Goal: Navigation & Orientation: Go to known website

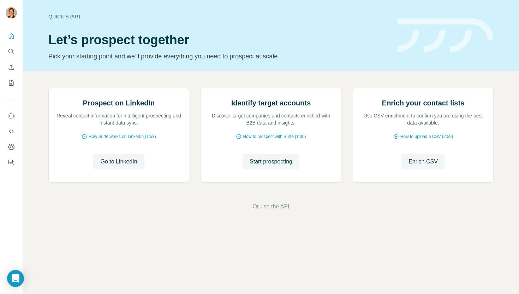
click at [195, 211] on footer "Or use the API" at bounding box center [271, 206] width 457 height 8
click at [9, 36] on icon "Quick start" at bounding box center [11, 36] width 7 height 7
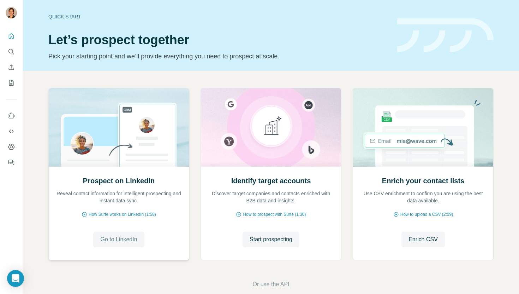
click at [108, 239] on span "Go to LinkedIn" at bounding box center [118, 239] width 37 height 8
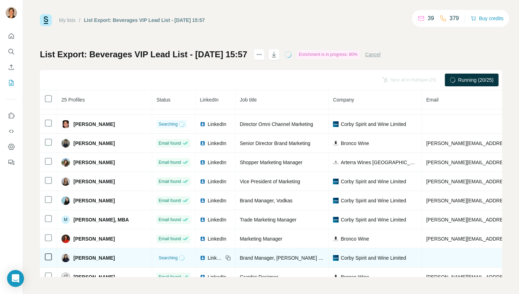
scroll to position [310, 0]
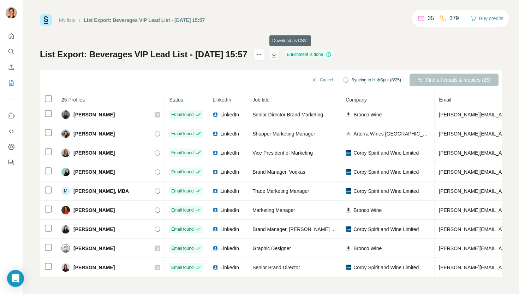
click at [278, 56] on icon "button" at bounding box center [274, 54] width 7 height 7
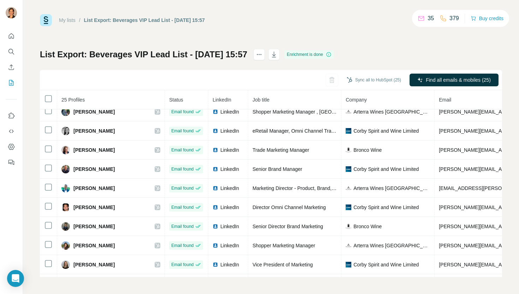
scroll to position [0, 0]
